Goal: Register for event/course

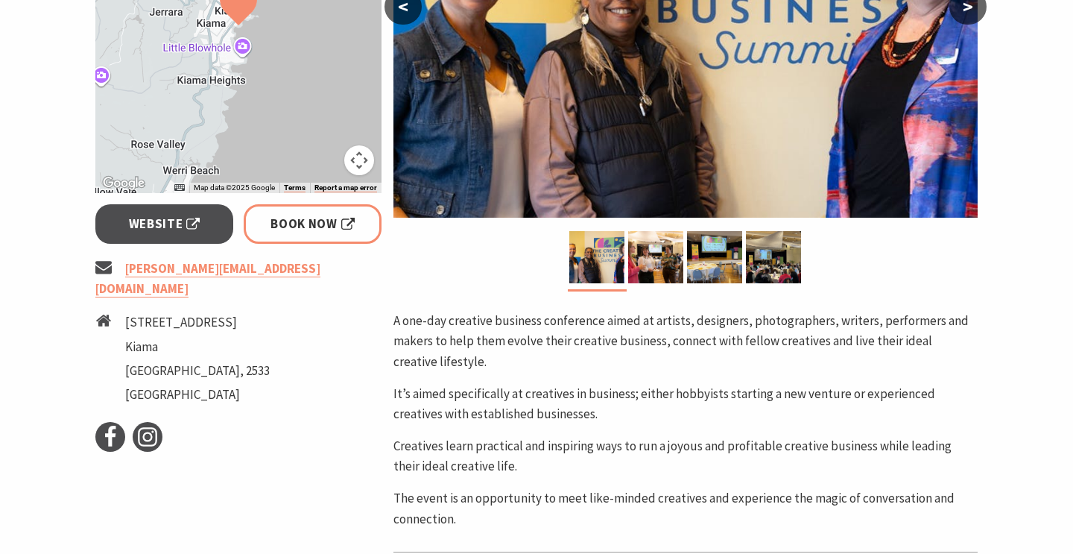
scroll to position [384, 0]
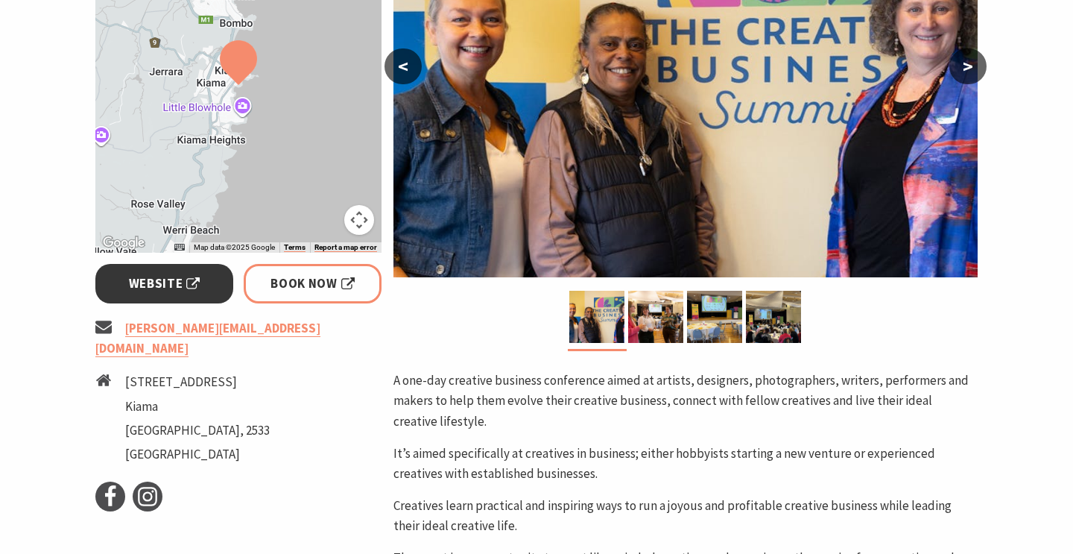
click at [168, 279] on span "Website" at bounding box center [165, 284] width 72 height 20
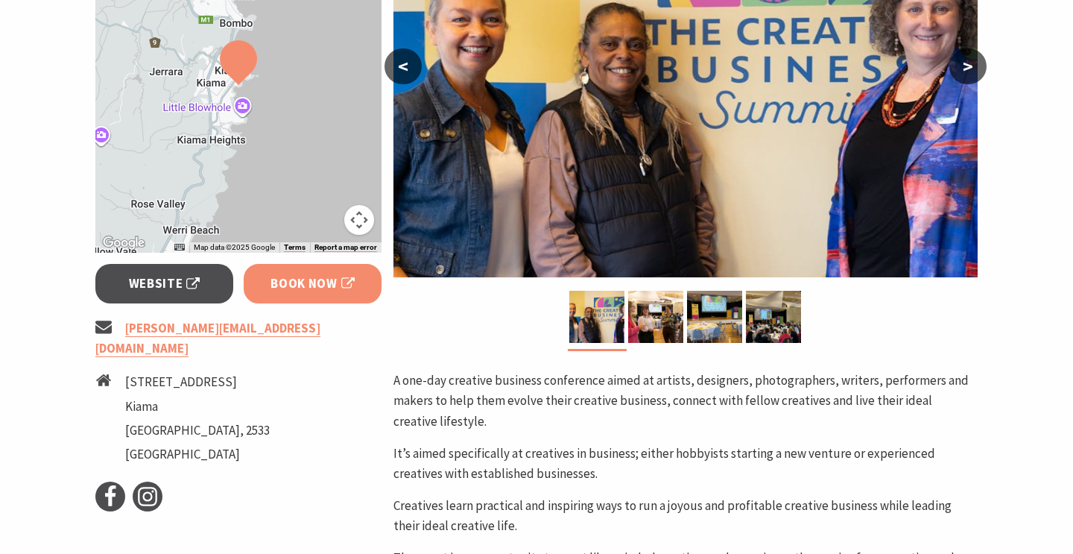
click at [289, 283] on span "Book Now" at bounding box center [313, 284] width 84 height 20
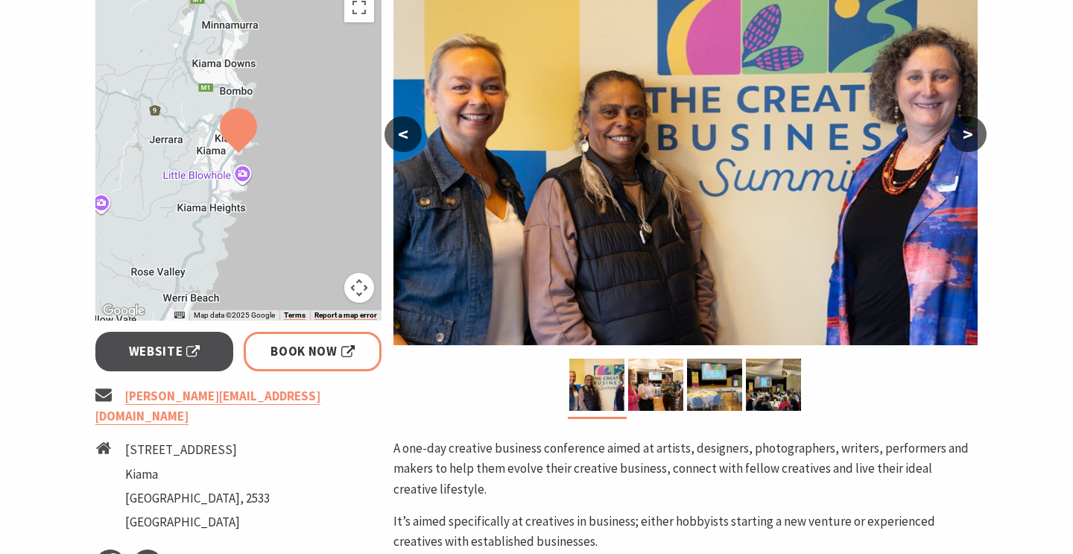
scroll to position [267, 0]
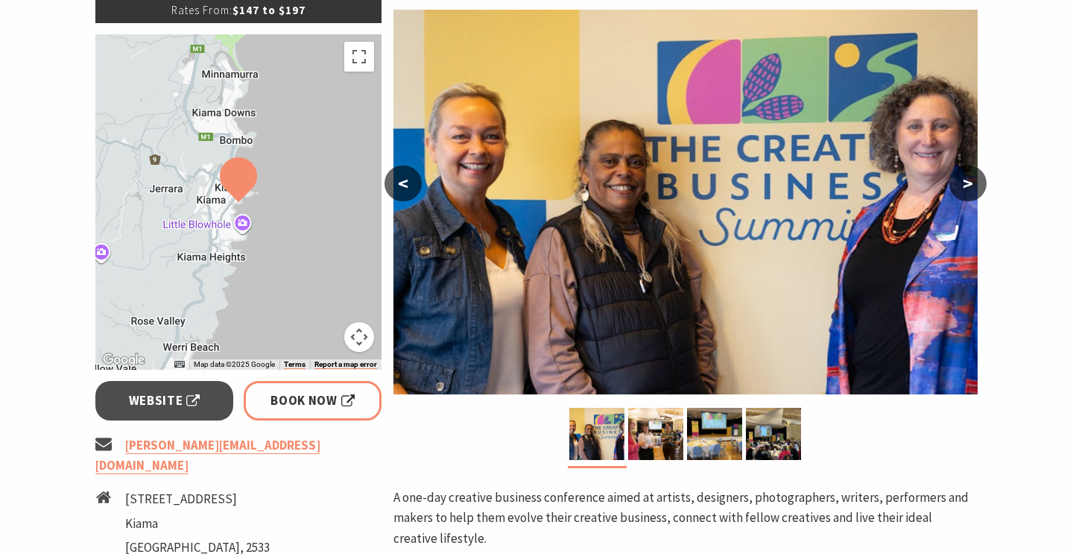
click at [970, 184] on button ">" at bounding box center [968, 183] width 37 height 36
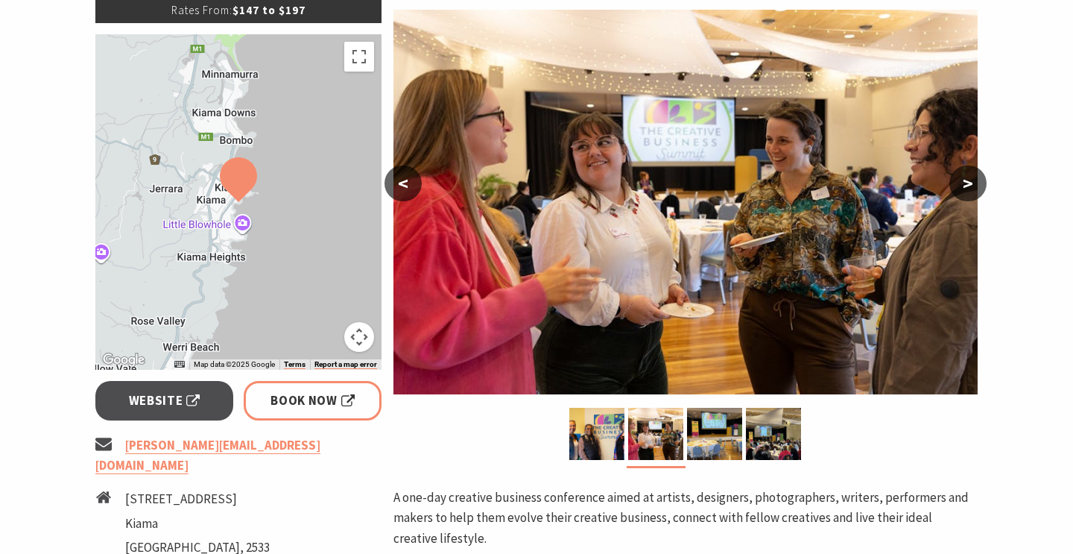
click at [970, 184] on button ">" at bounding box center [968, 183] width 37 height 36
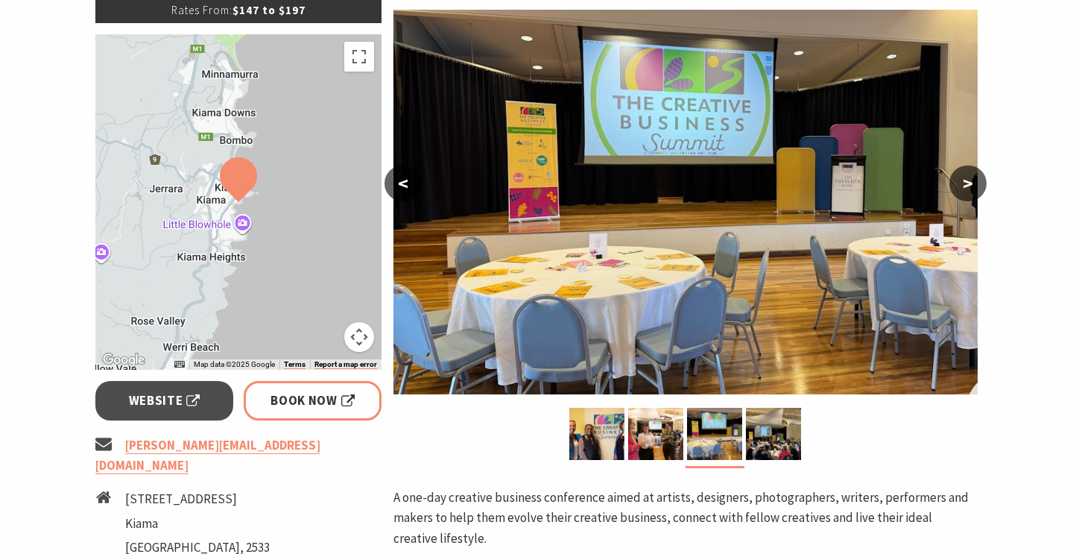
click at [970, 184] on button ">" at bounding box center [968, 183] width 37 height 36
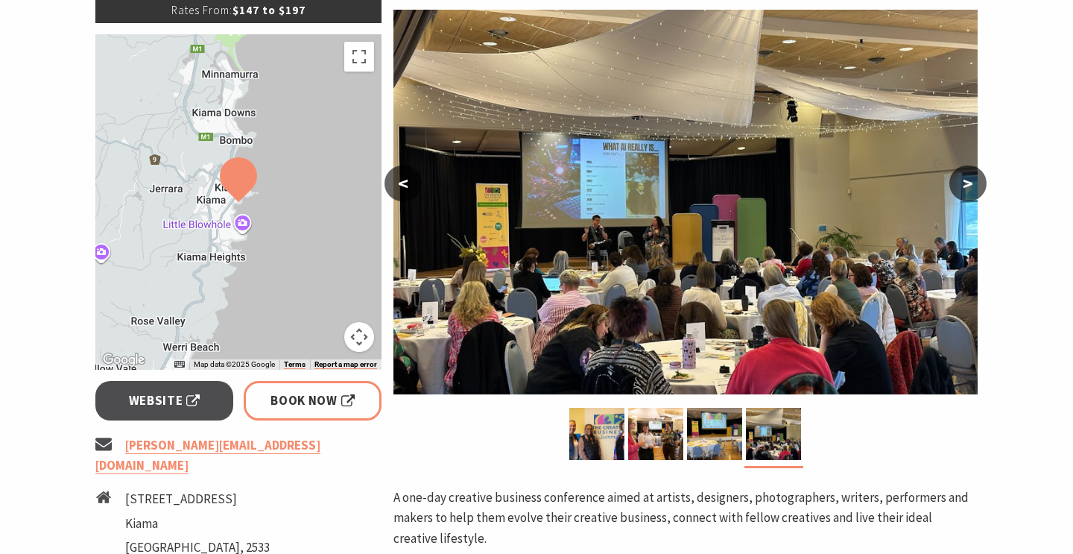
click at [970, 185] on button ">" at bounding box center [968, 183] width 37 height 36
click at [403, 180] on button "<" at bounding box center [403, 183] width 37 height 36
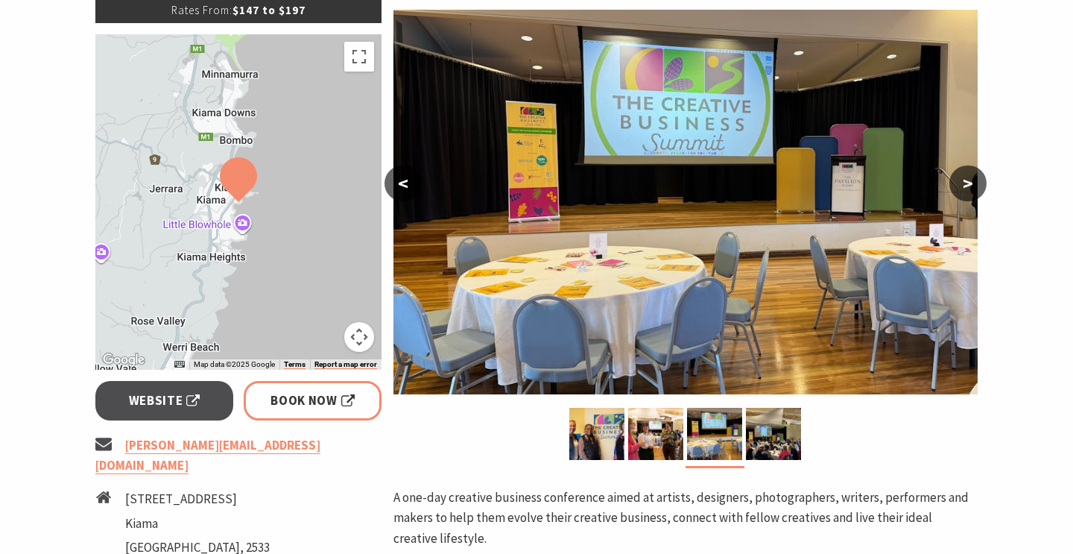
click at [403, 180] on button "<" at bounding box center [403, 183] width 37 height 36
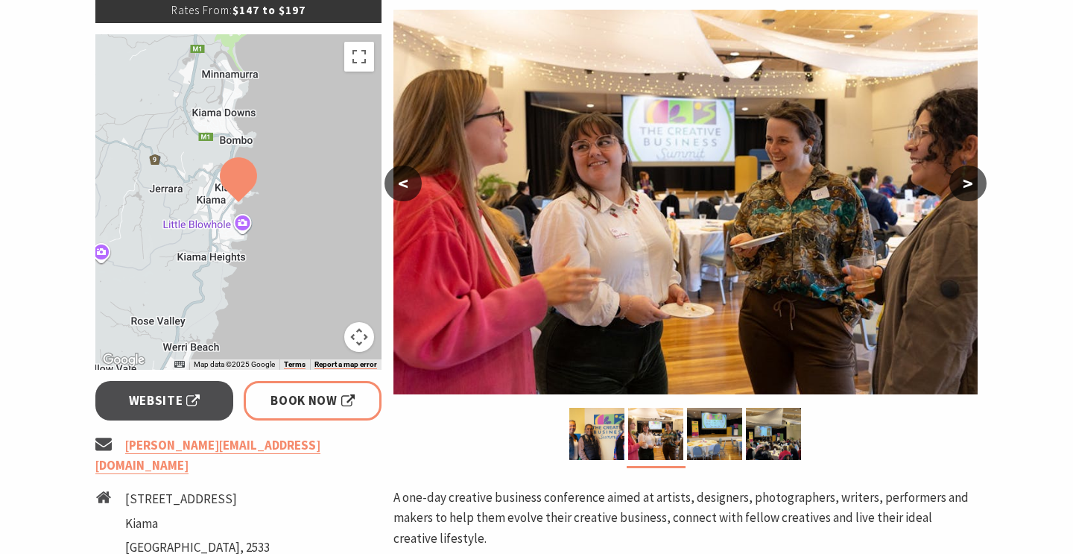
click at [403, 180] on button "<" at bounding box center [403, 183] width 37 height 36
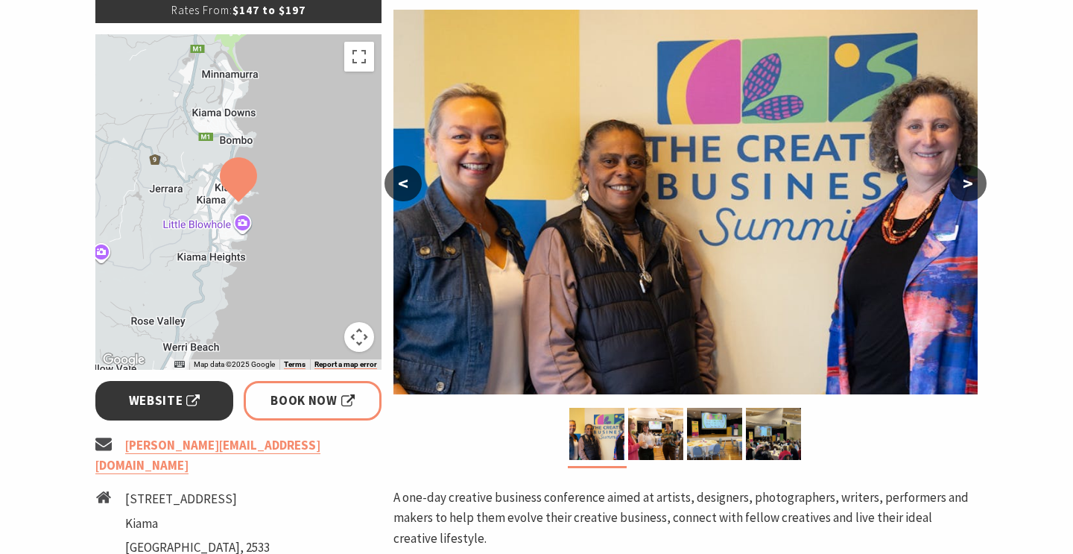
click at [171, 401] on span "Website" at bounding box center [165, 401] width 72 height 20
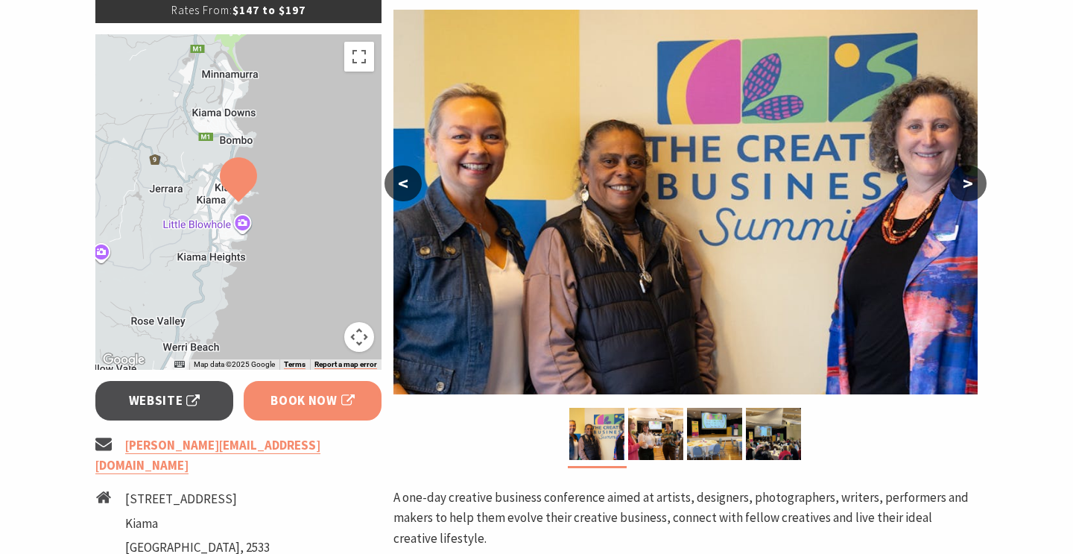
click at [288, 408] on span "Book Now" at bounding box center [313, 401] width 84 height 20
